Goal: Download file/media

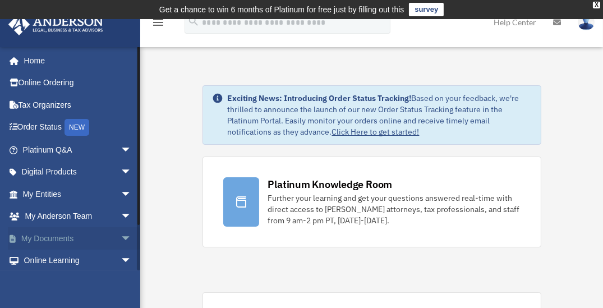
click at [54, 237] on link "My Documents arrow_drop_down" at bounding box center [78, 238] width 141 height 22
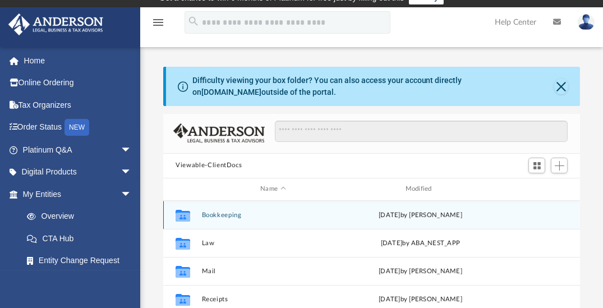
scroll to position [38, 0]
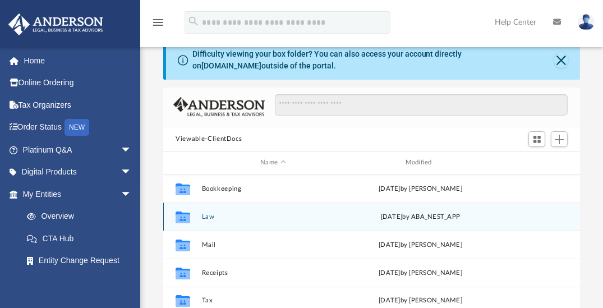
click at [208, 214] on button "Law" at bounding box center [273, 216] width 143 height 7
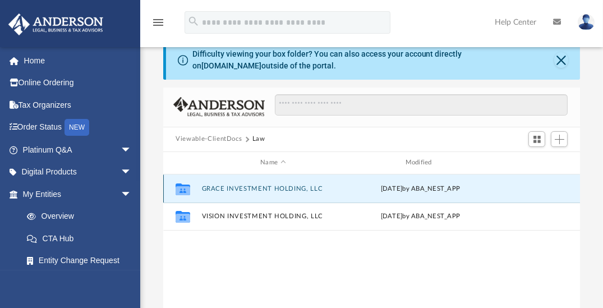
click at [272, 189] on button "GRACE INVESTMENT HOLDING, LLC" at bounding box center [273, 188] width 143 height 7
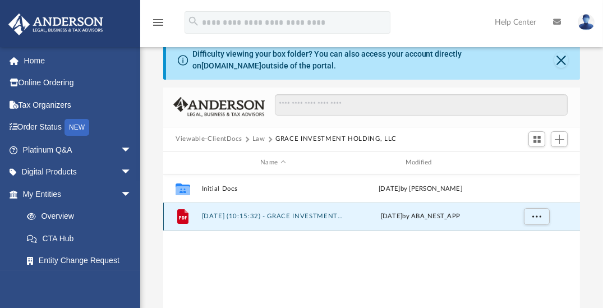
click at [240, 213] on button "[DATE] (10:15:32) - GRACE INVESTMENT HOLDING, LLC - EIN Letter from IRS.pdf" at bounding box center [273, 216] width 143 height 7
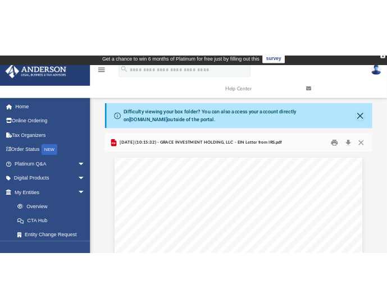
scroll to position [3, 0]
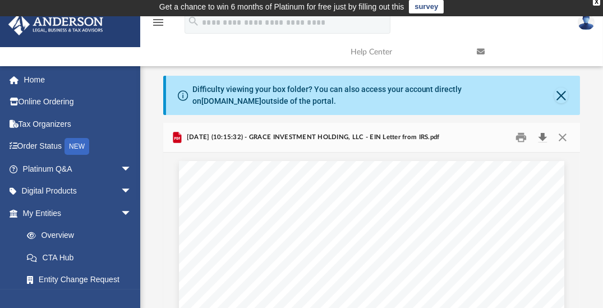
click at [543, 135] on button "Download" at bounding box center [543, 137] width 20 height 17
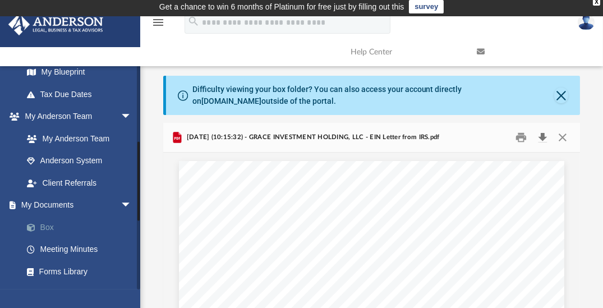
scroll to position [253, 0]
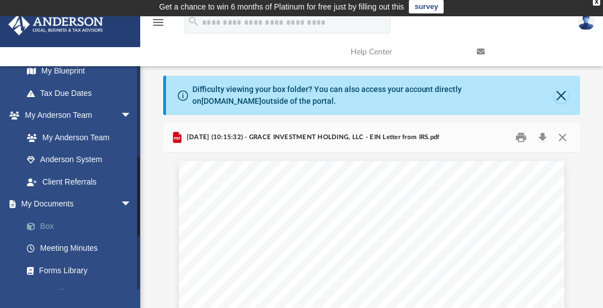
click at [48, 224] on link "Box" at bounding box center [82, 226] width 133 height 22
click at [48, 227] on link "Box" at bounding box center [82, 226] width 133 height 22
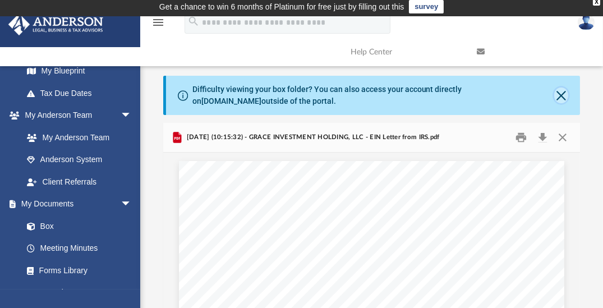
click at [560, 93] on button "Close" at bounding box center [561, 96] width 13 height 16
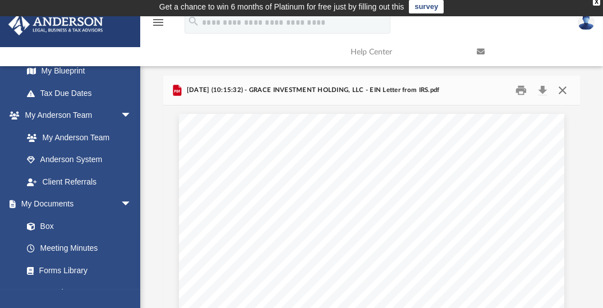
click at [564, 92] on button "Close" at bounding box center [562, 89] width 20 height 17
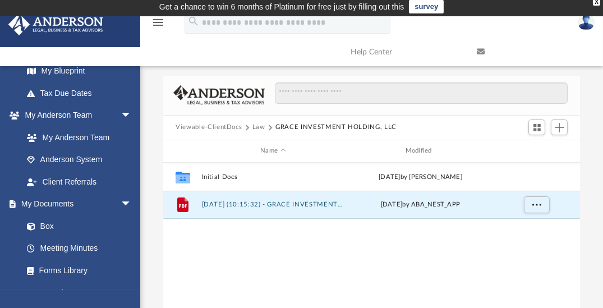
click at [258, 125] on button "Law" at bounding box center [259, 127] width 13 height 10
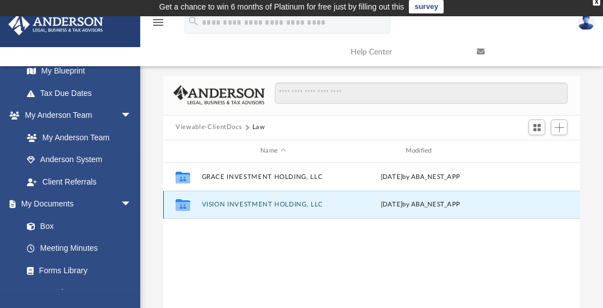
click at [247, 202] on button "VISION INVESTMENT HOLDING, LLC" at bounding box center [273, 204] width 143 height 7
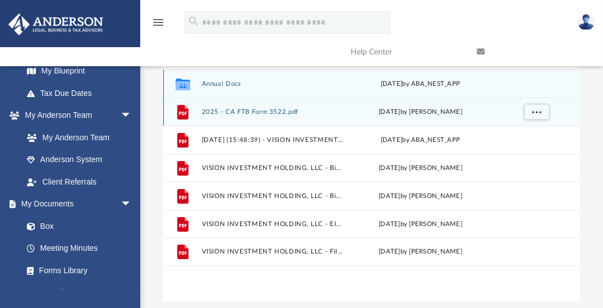
scroll to position [97, 0]
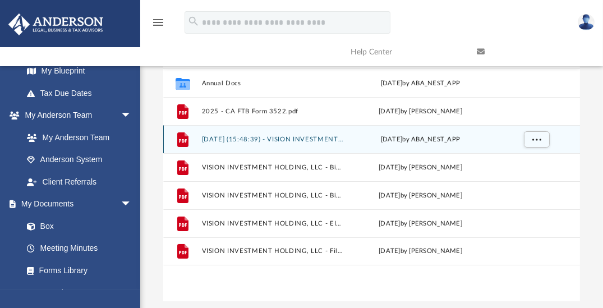
click at [278, 138] on button "2025.08.14 (15:48:39) - VISION INVESTMENT HOLDING, LLC - EIN Letter from IRS.pdf" at bounding box center [273, 138] width 143 height 7
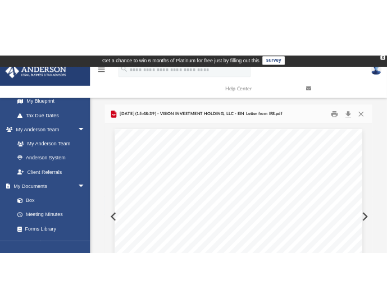
scroll to position [0, 0]
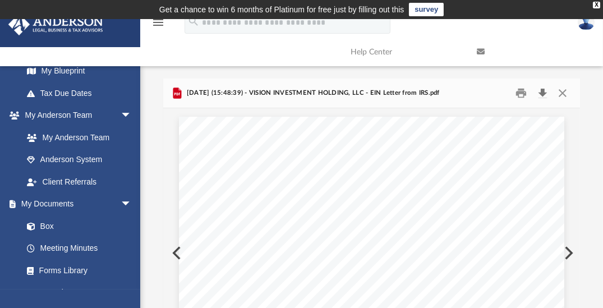
click at [543, 96] on button "Download" at bounding box center [543, 92] width 20 height 17
click at [565, 90] on button "Close" at bounding box center [562, 92] width 20 height 17
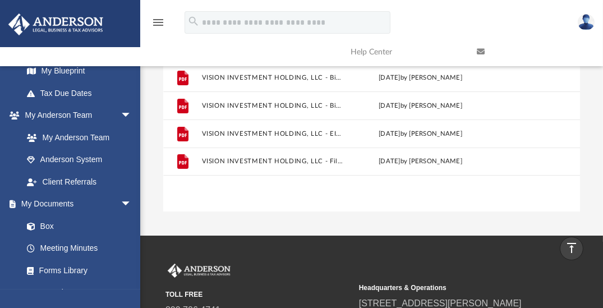
scroll to position [0, 0]
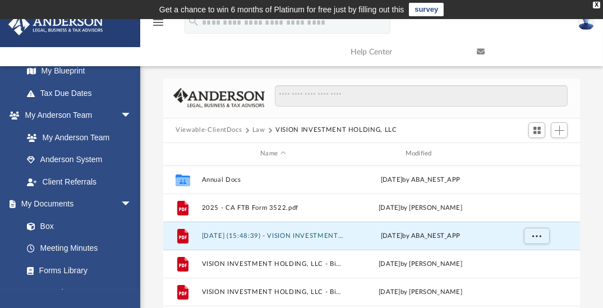
click at [260, 131] on button "Law" at bounding box center [259, 130] width 13 height 10
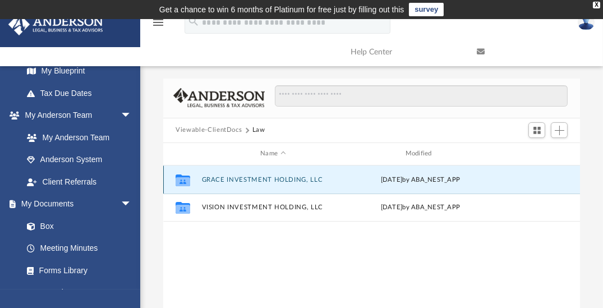
click at [286, 180] on button "GRACE INVESTMENT HOLDING, LLC" at bounding box center [273, 179] width 143 height 7
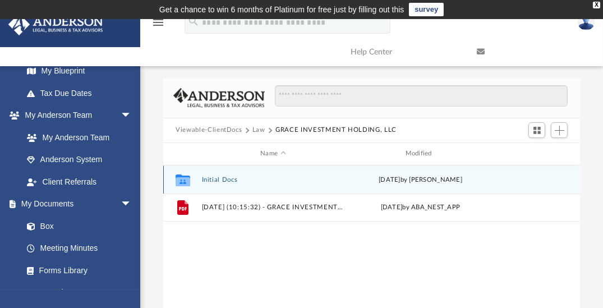
click at [226, 177] on button "Initial Docs" at bounding box center [273, 179] width 143 height 7
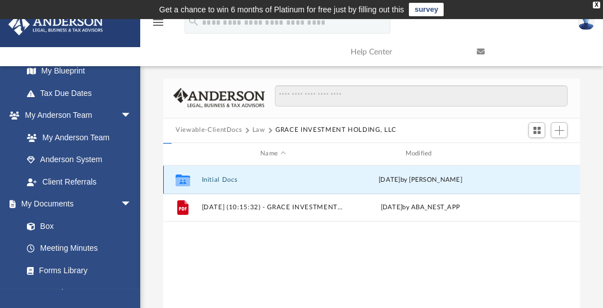
click at [226, 177] on button "Initial Docs" at bounding box center [273, 179] width 143 height 7
